Goal: Navigation & Orientation: Understand site structure

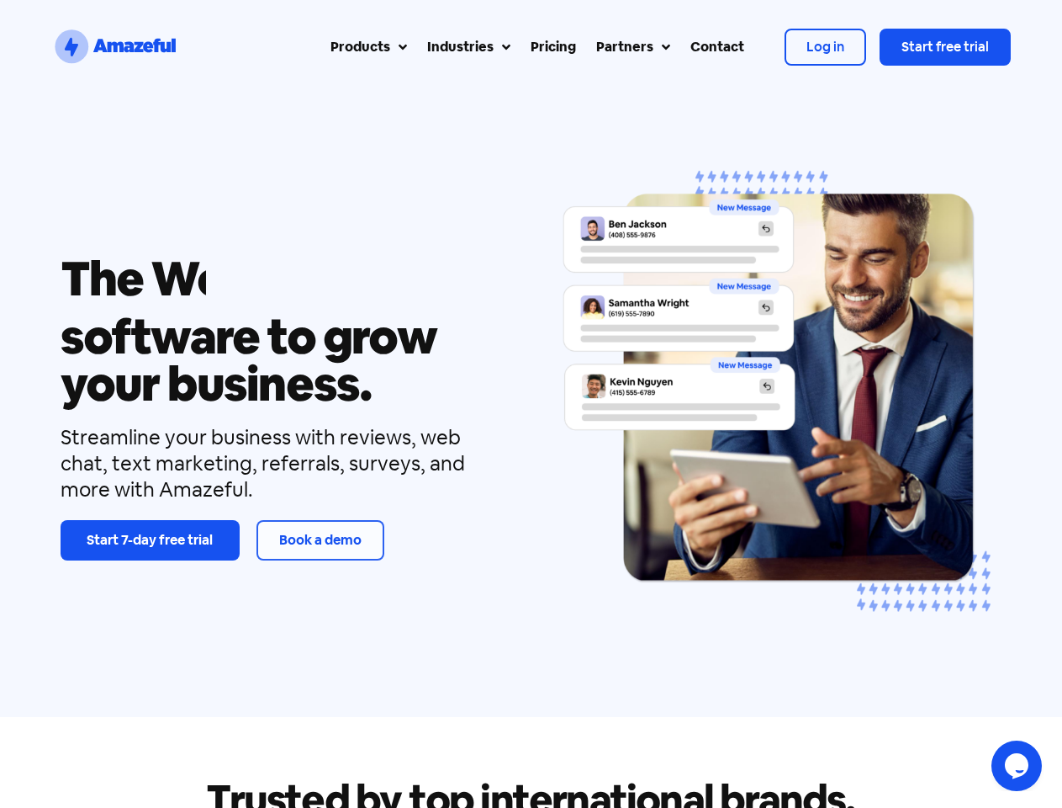
click at [531, 404] on div "The Review Referral Web Chat Text Marketing Inbox software to grow your busines…" at bounding box center [531, 405] width 959 height 622
click at [367, 47] on div "Products" at bounding box center [361, 47] width 60 height 20
click at [467, 47] on div "Industries" at bounding box center [460, 47] width 66 height 20
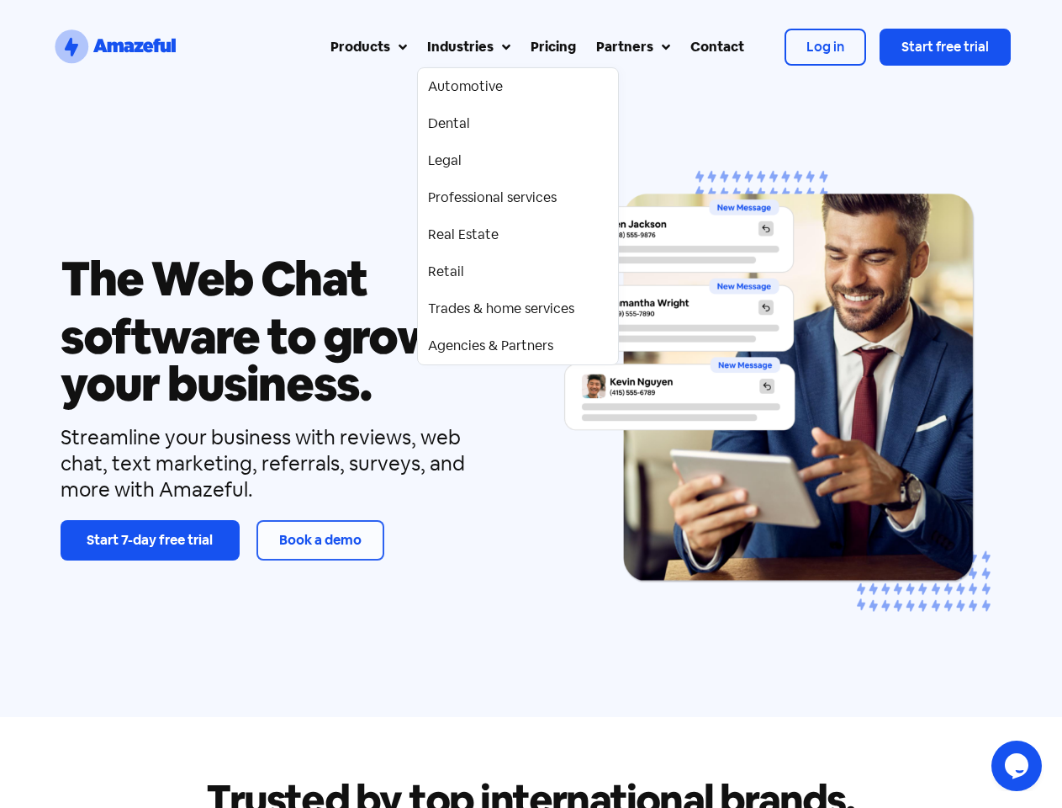
click at [630, 47] on div "Partners" at bounding box center [624, 47] width 57 height 20
click at [779, 405] on div "Carousel | Horizontal scrolling: Arrow Left & Right" at bounding box center [779, 405] width 448 height 498
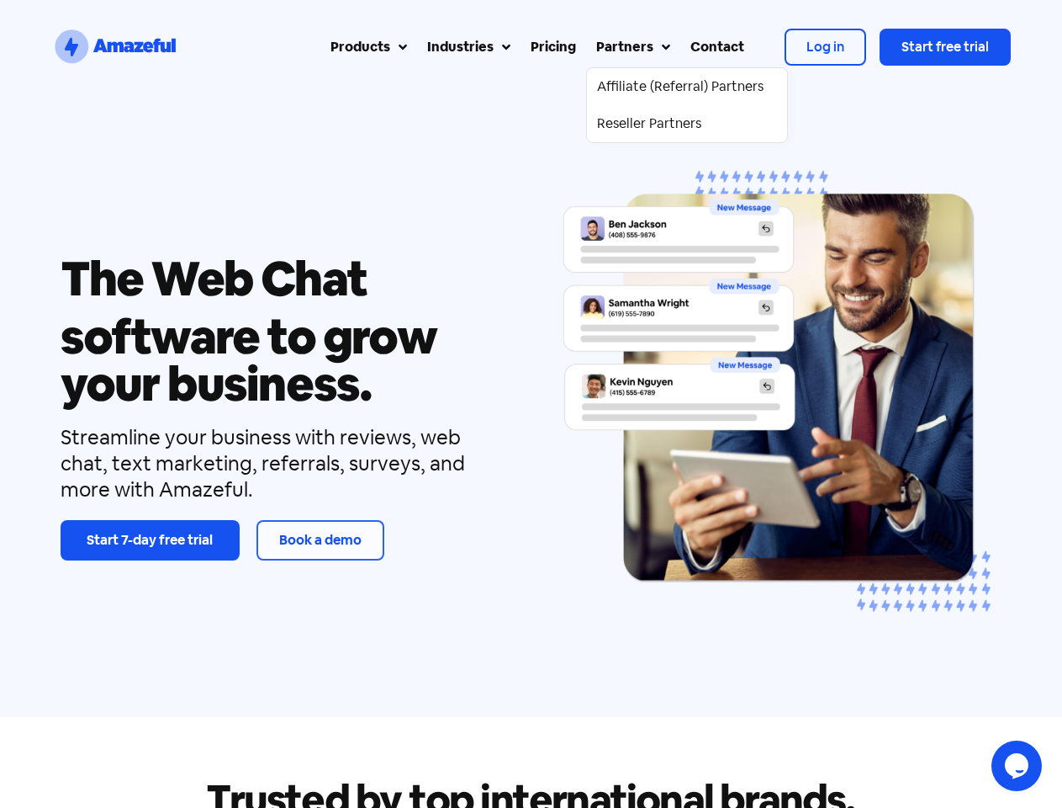
click at [1017, 765] on icon "$i18n('chat', 'chat_widget')" at bounding box center [1017, 765] width 24 height 25
